Goal: Task Accomplishment & Management: Complete application form

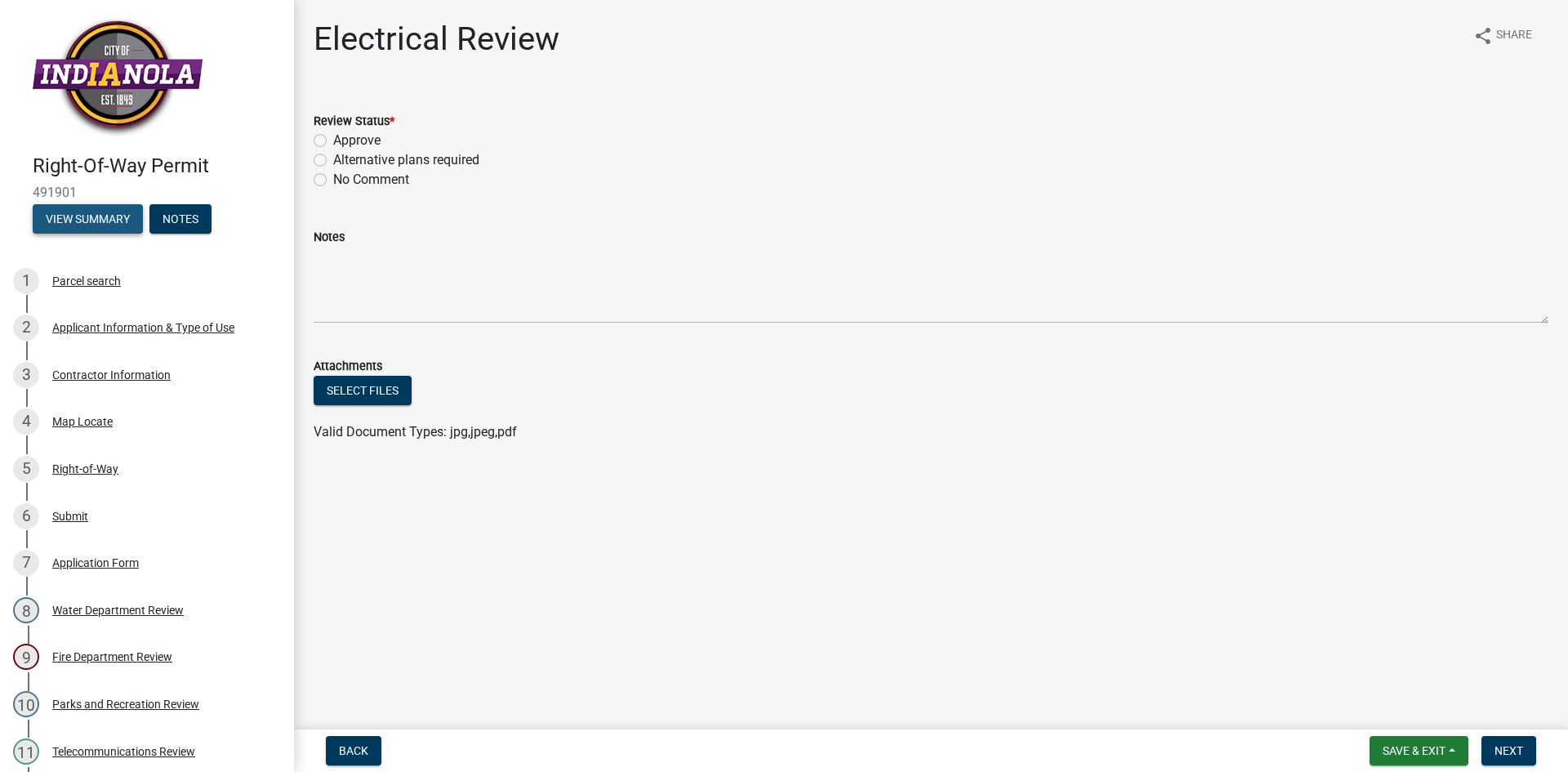
click at [88, 220] on button "View Summary" at bounding box center [88, 219] width 111 height 30
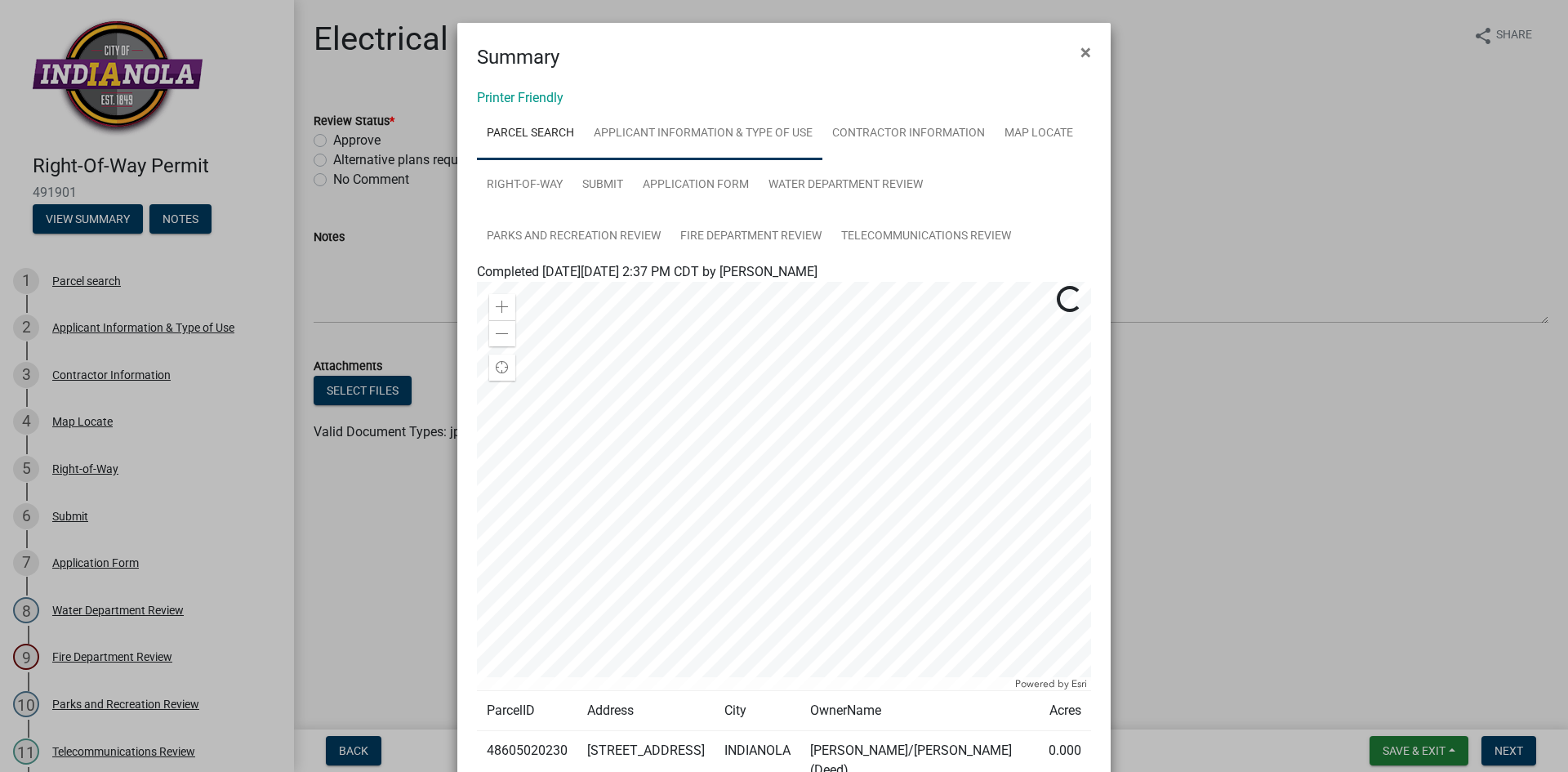
click at [690, 131] on link "Applicant Information & Type of Use" at bounding box center [704, 134] width 238 height 52
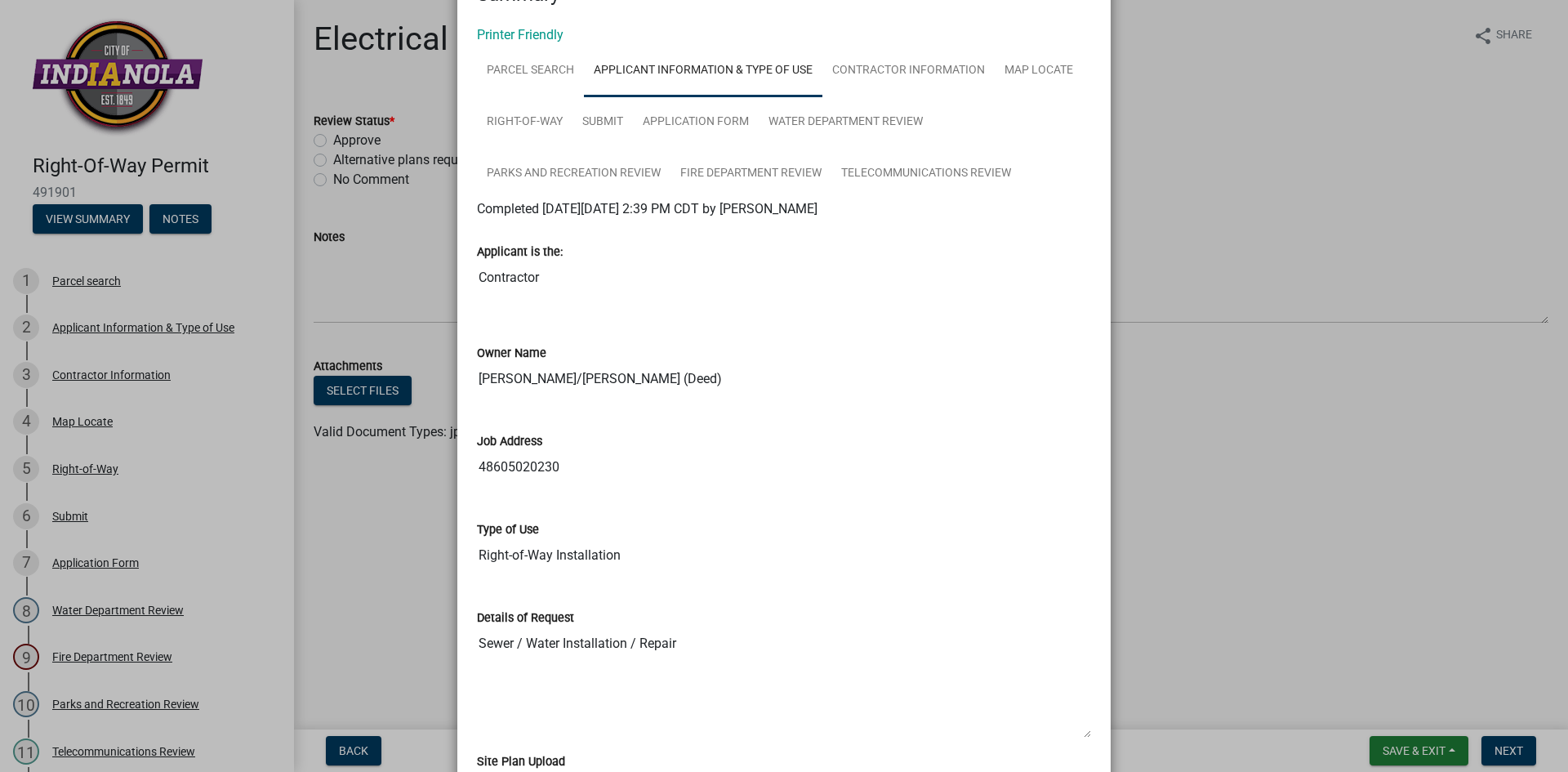
scroll to position [82, 0]
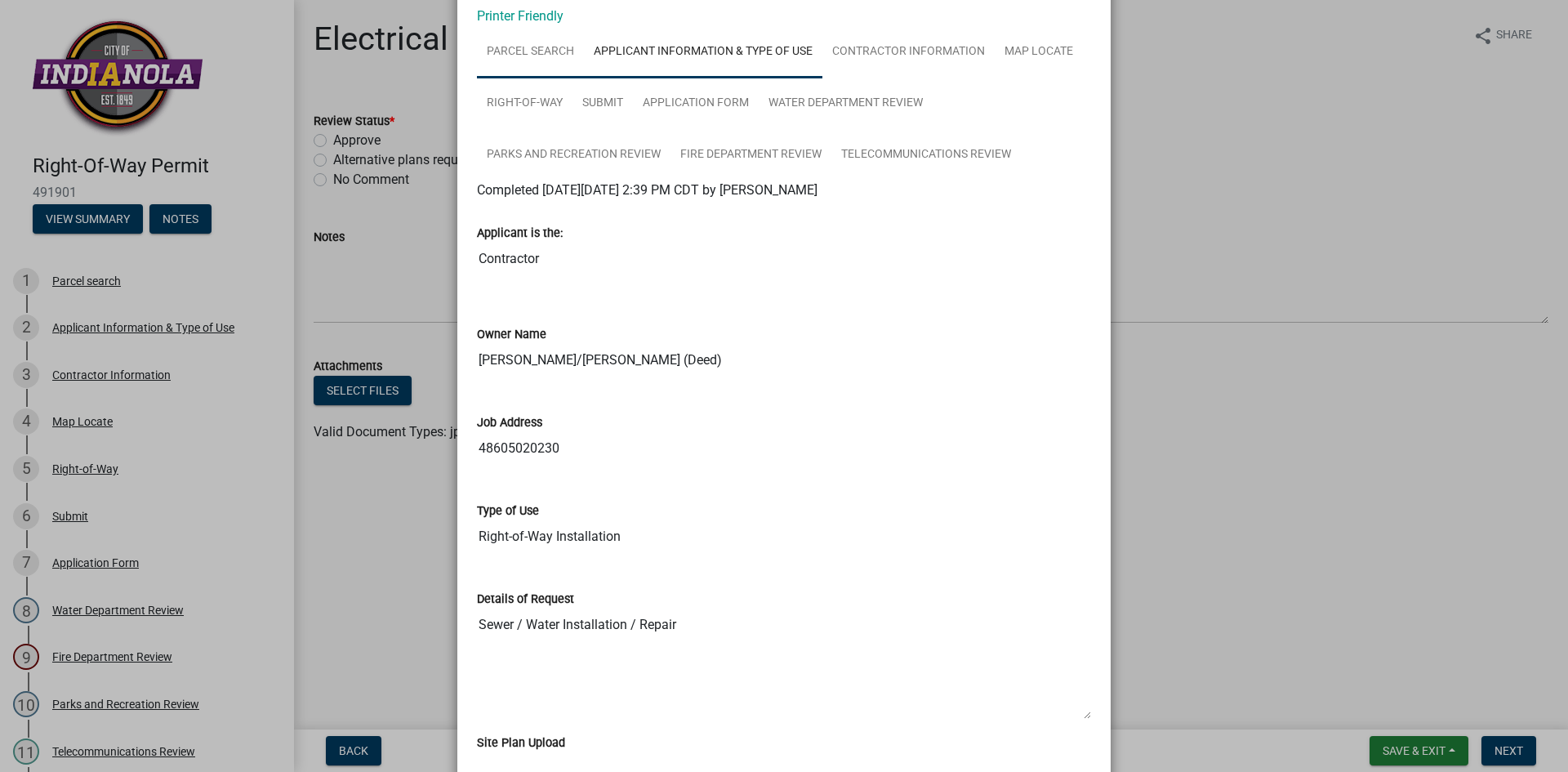
click at [546, 54] on link "Parcel search" at bounding box center [531, 52] width 107 height 52
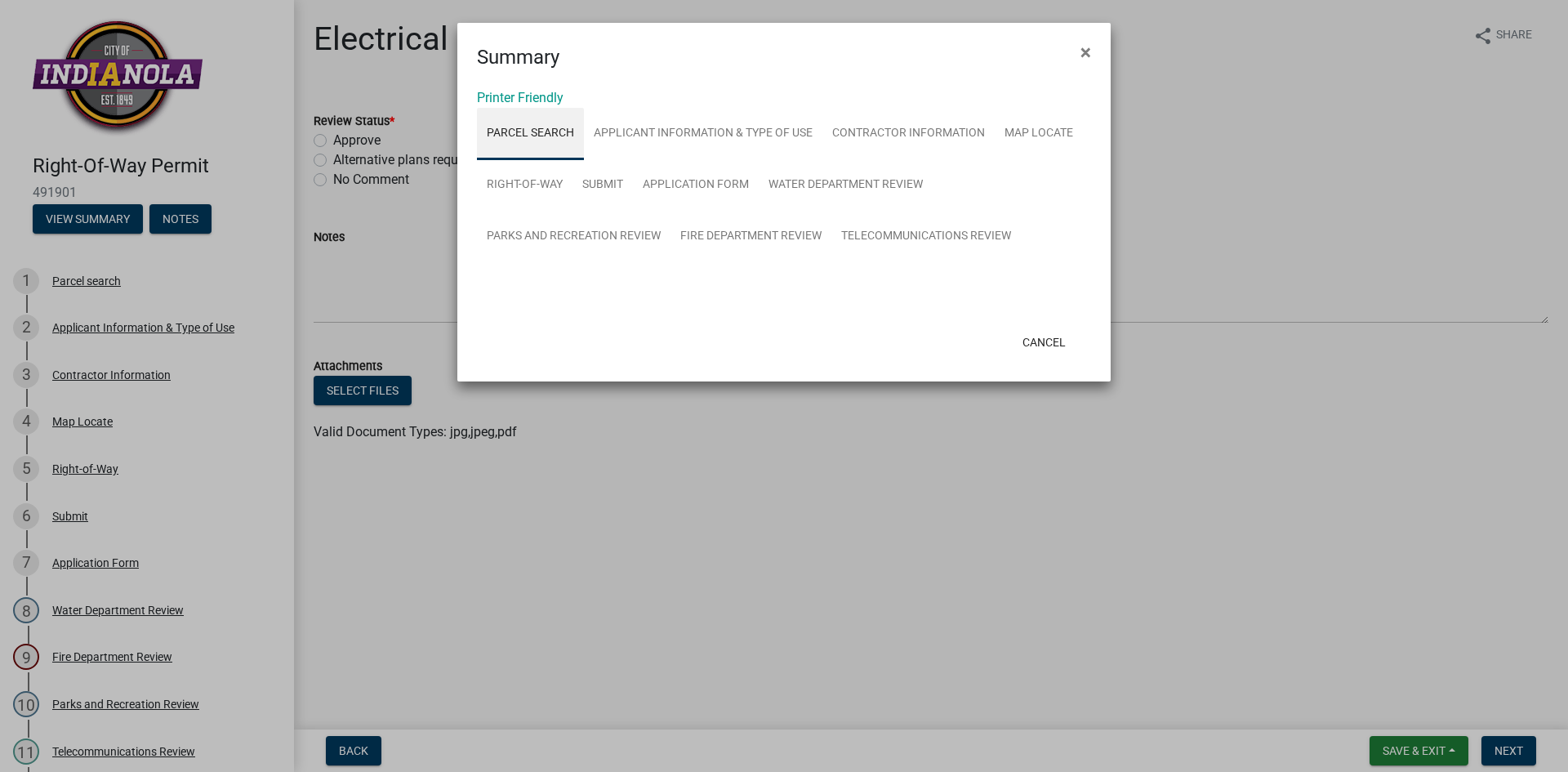
scroll to position [0, 0]
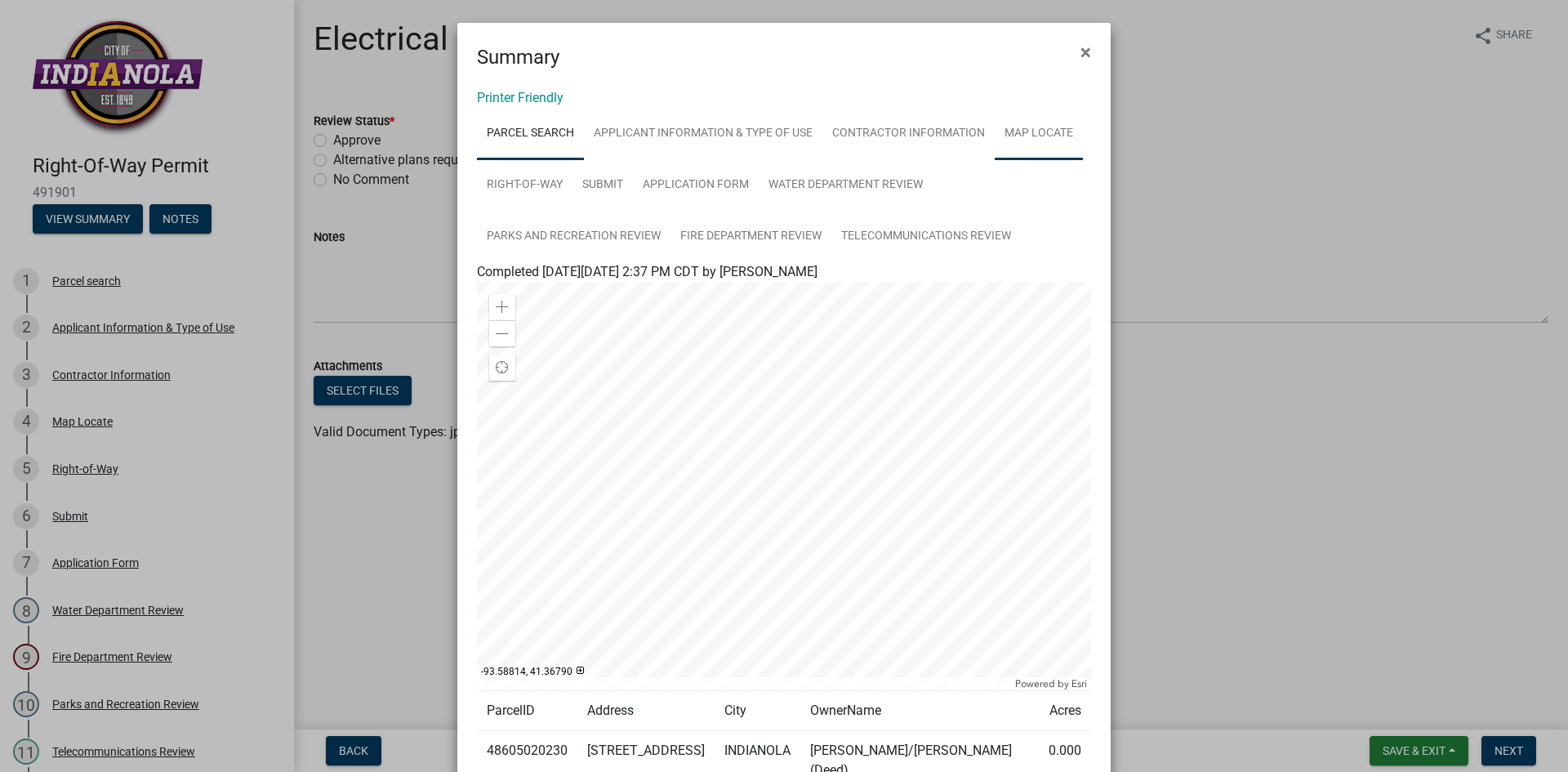
click at [1025, 133] on link "Map Locate" at bounding box center [1039, 134] width 88 height 52
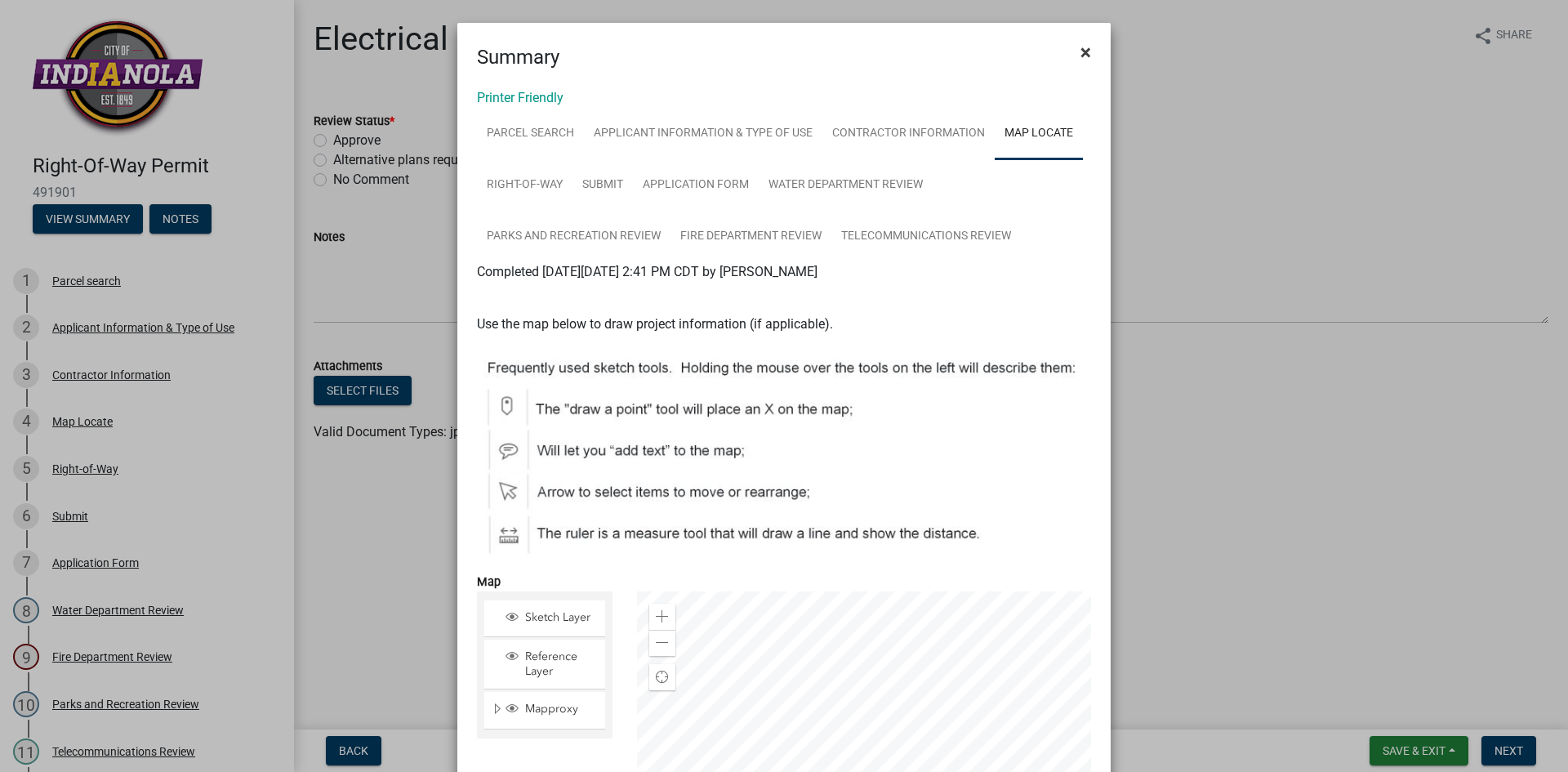
click at [1080, 51] on span "×" at bounding box center [1086, 52] width 10 height 23
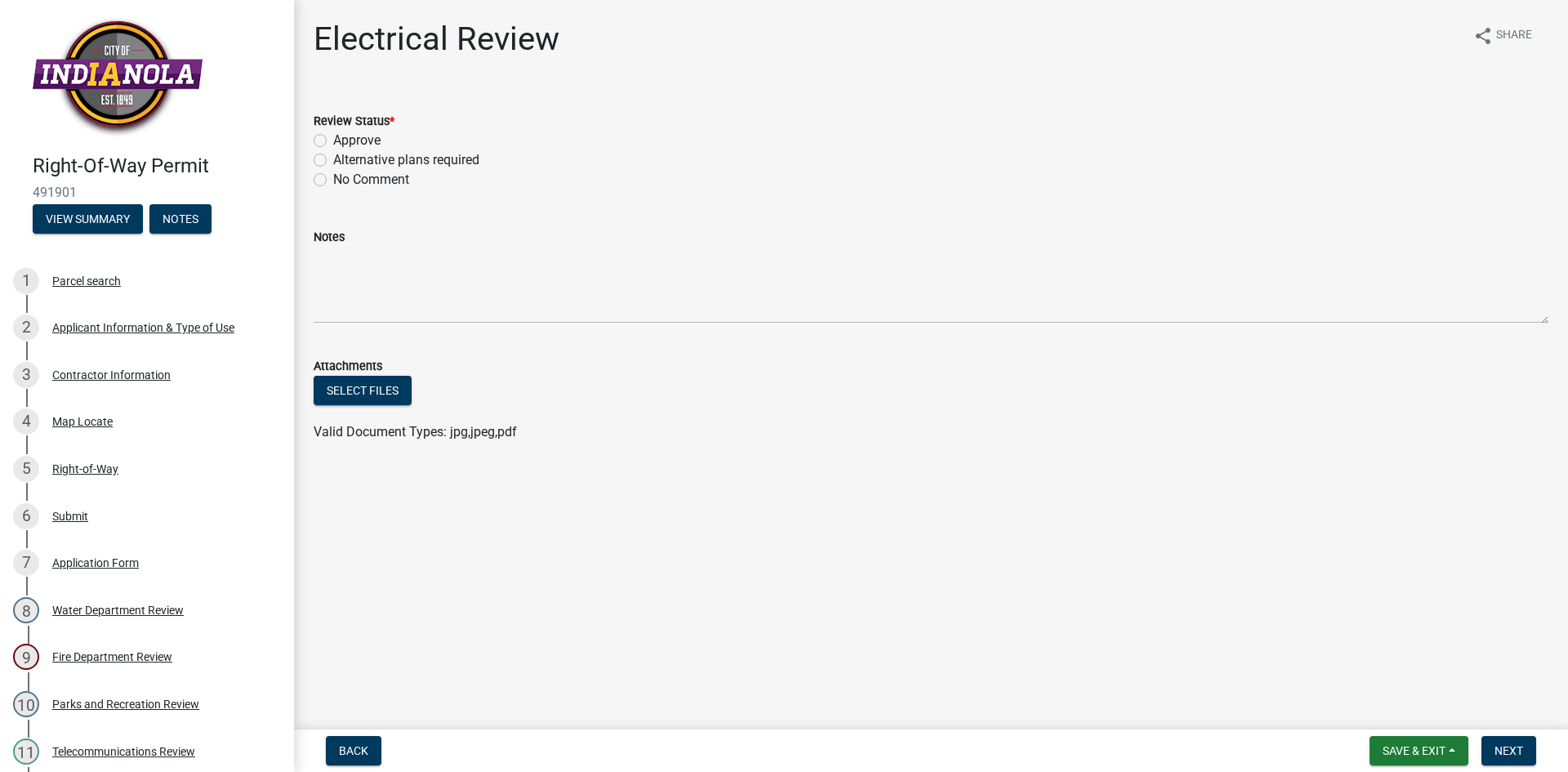
click at [334, 139] on label "Approve" at bounding box center [357, 140] width 48 height 20
click at [334, 139] on input "Approve" at bounding box center [339, 136] width 10 height 10
radio input "true"
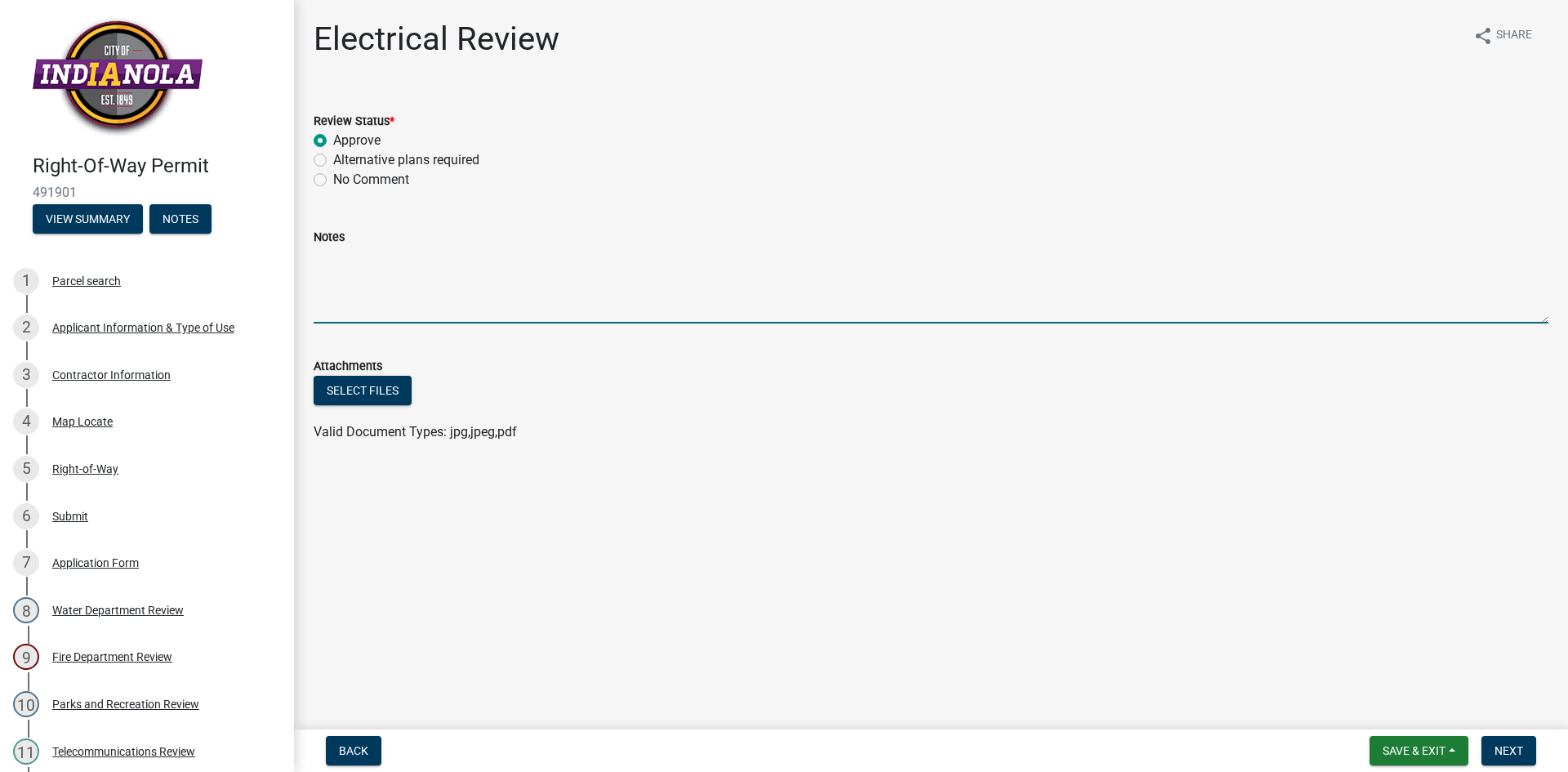
click at [435, 249] on textarea "Notes" at bounding box center [932, 285] width 1235 height 77
type textarea "U"
click at [427, 256] on textarea "Notes" at bounding box center [932, 285] width 1235 height 77
type textarea "Underground electric facilities in the proposed area. Use extreme caution."
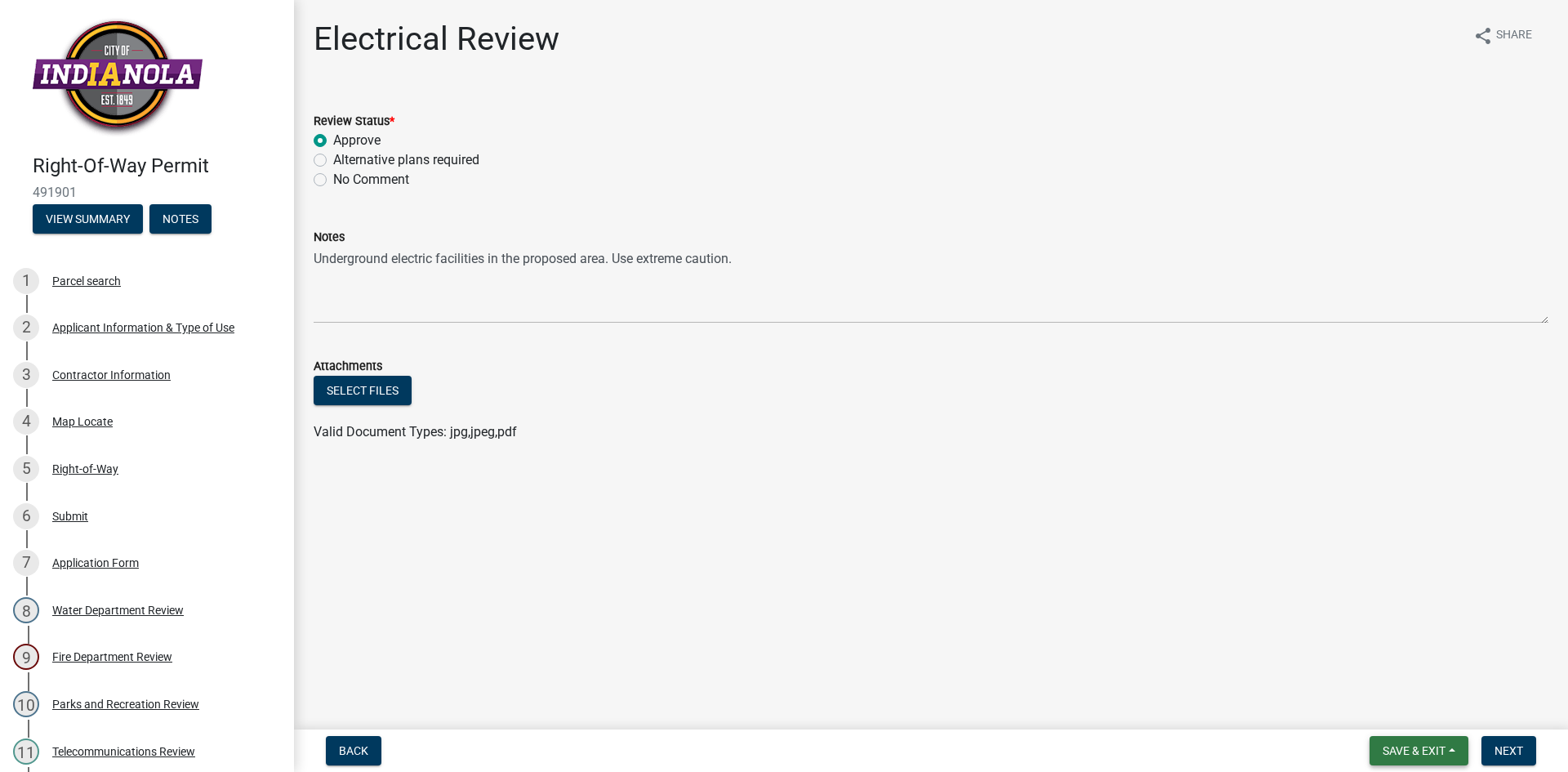
click at [1409, 751] on span "Save & Exit" at bounding box center [1415, 751] width 63 height 13
click at [1397, 670] on button "Save" at bounding box center [1404, 669] width 131 height 39
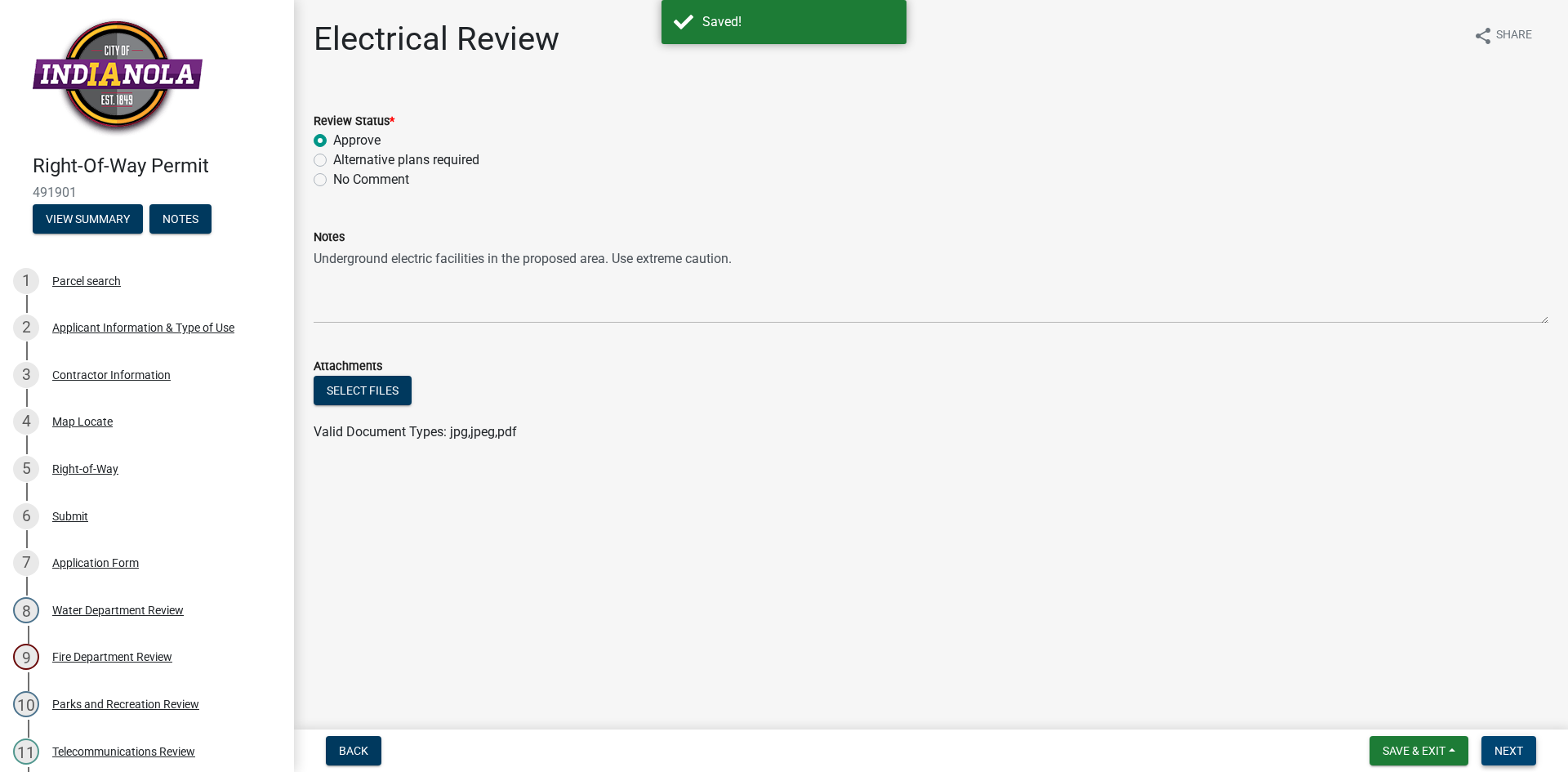
click at [1506, 752] on span "Next" at bounding box center [1509, 751] width 29 height 13
